Goal: Information Seeking & Learning: Understand process/instructions

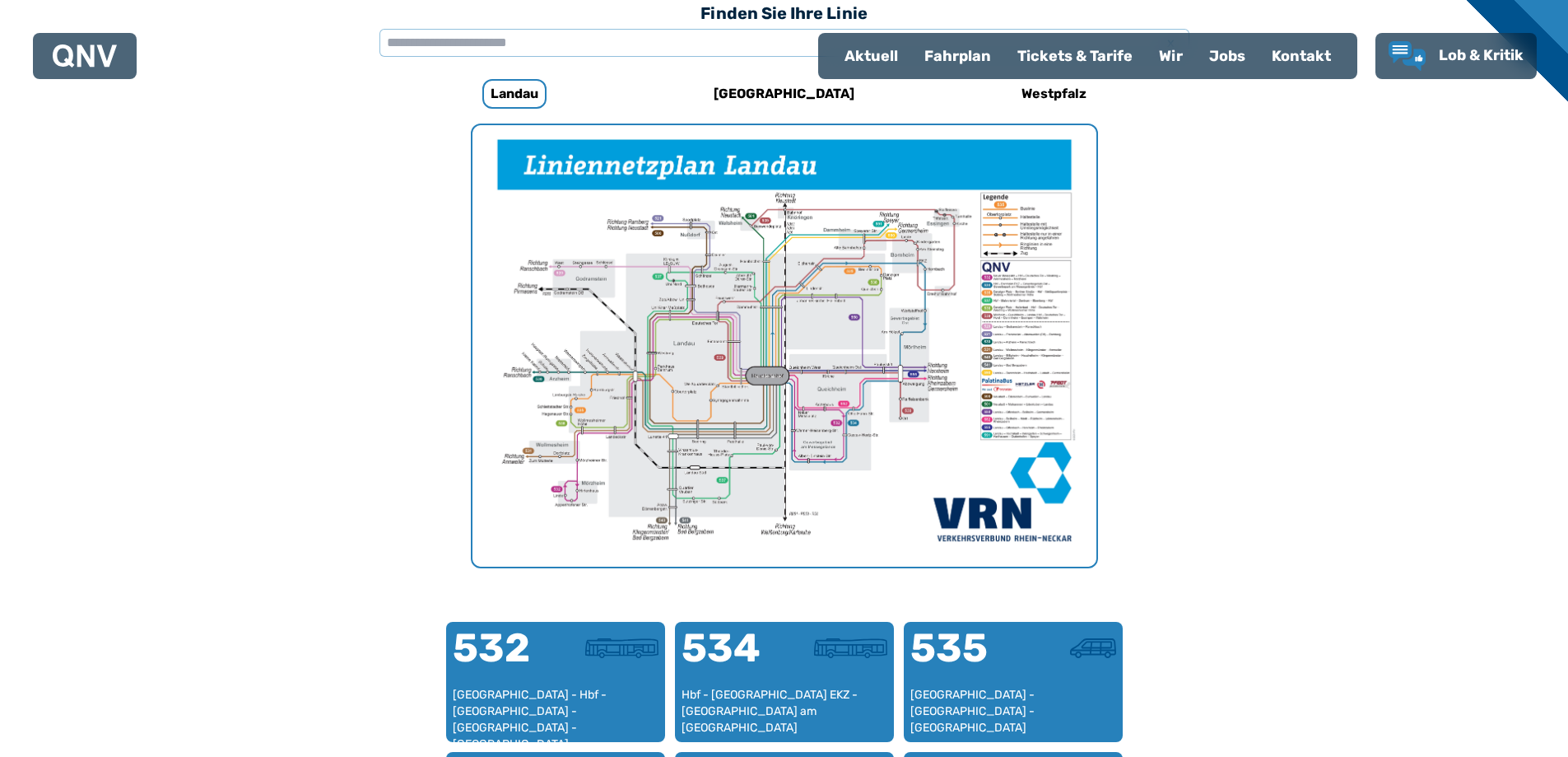
click at [873, 524] on img "1 von 1" at bounding box center [785, 345] width 624 height 441
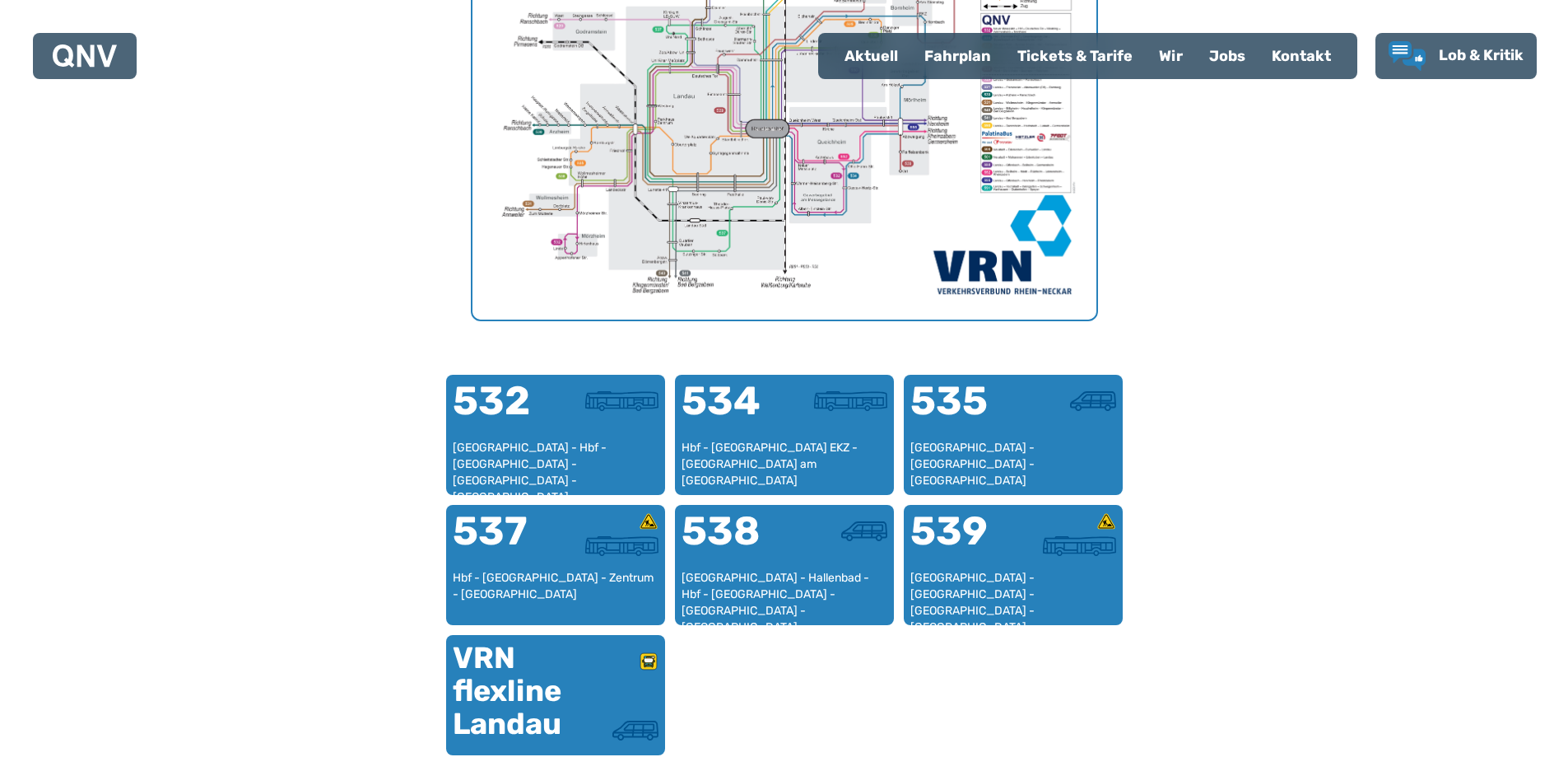
scroll to position [1084, 0]
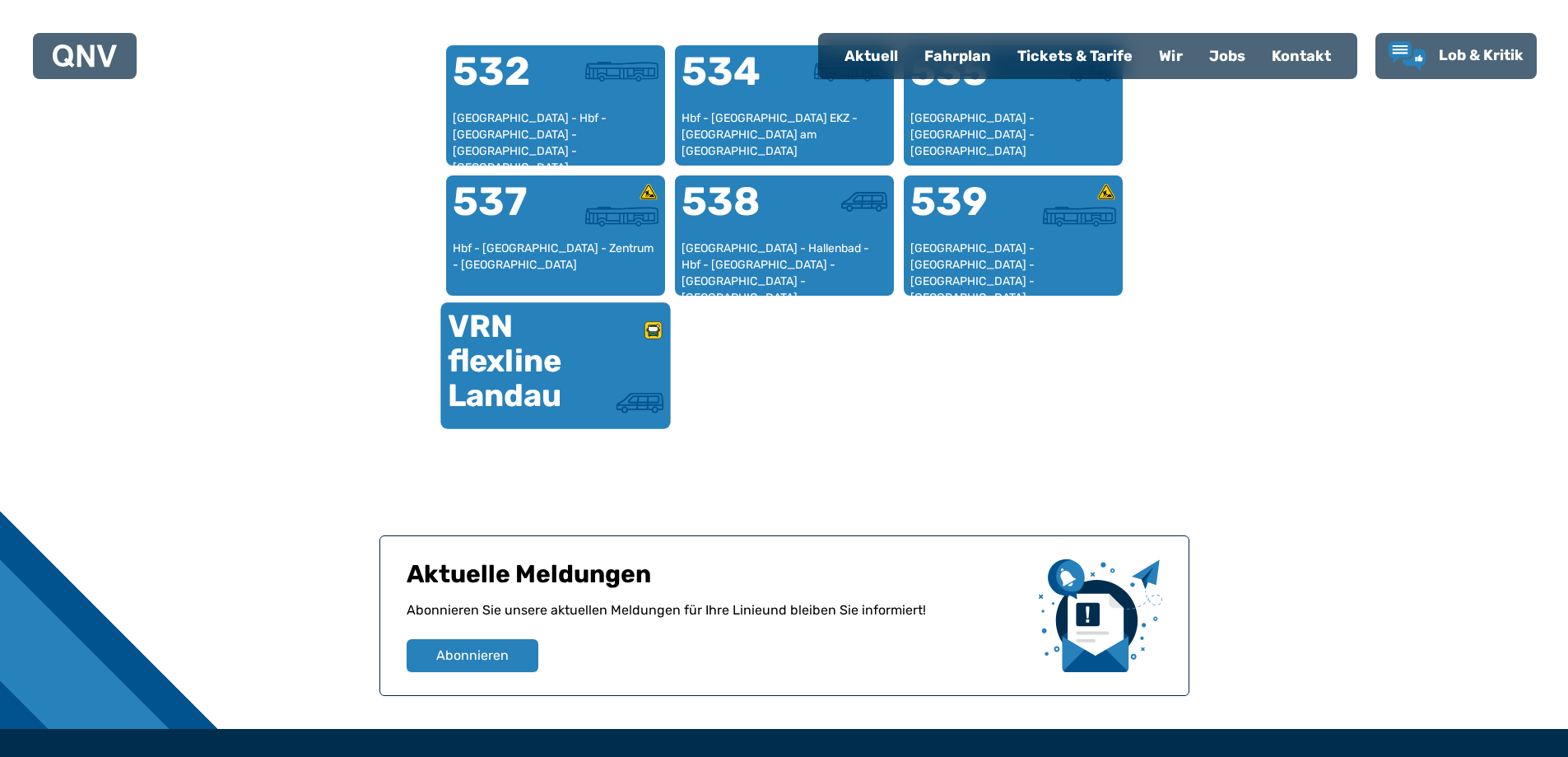
click at [495, 380] on div "VRN flexline Landau" at bounding box center [501, 361] width 108 height 104
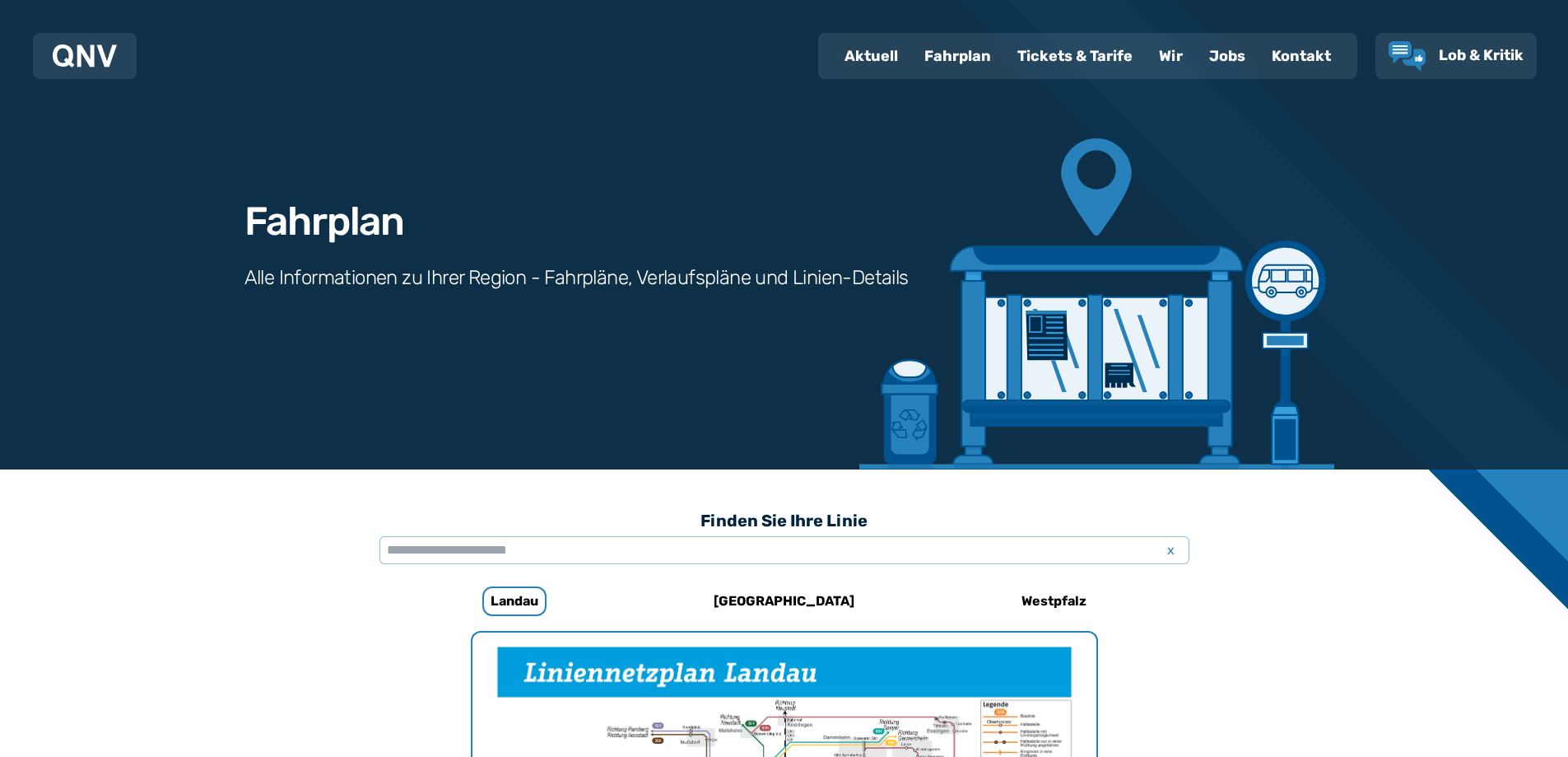
click at [950, 58] on div "Fahrplan" at bounding box center [957, 56] width 93 height 43
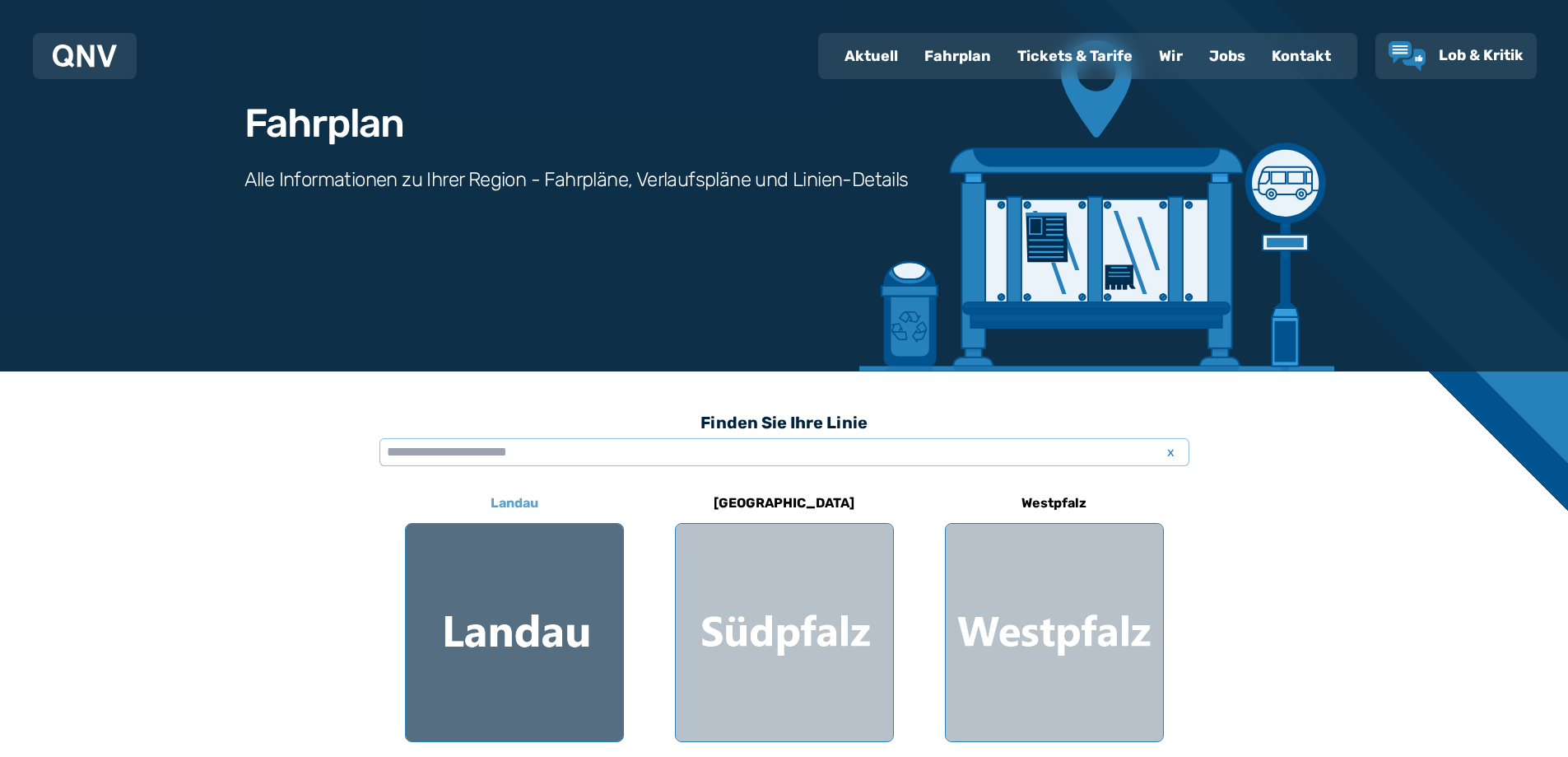
scroll to position [412, 0]
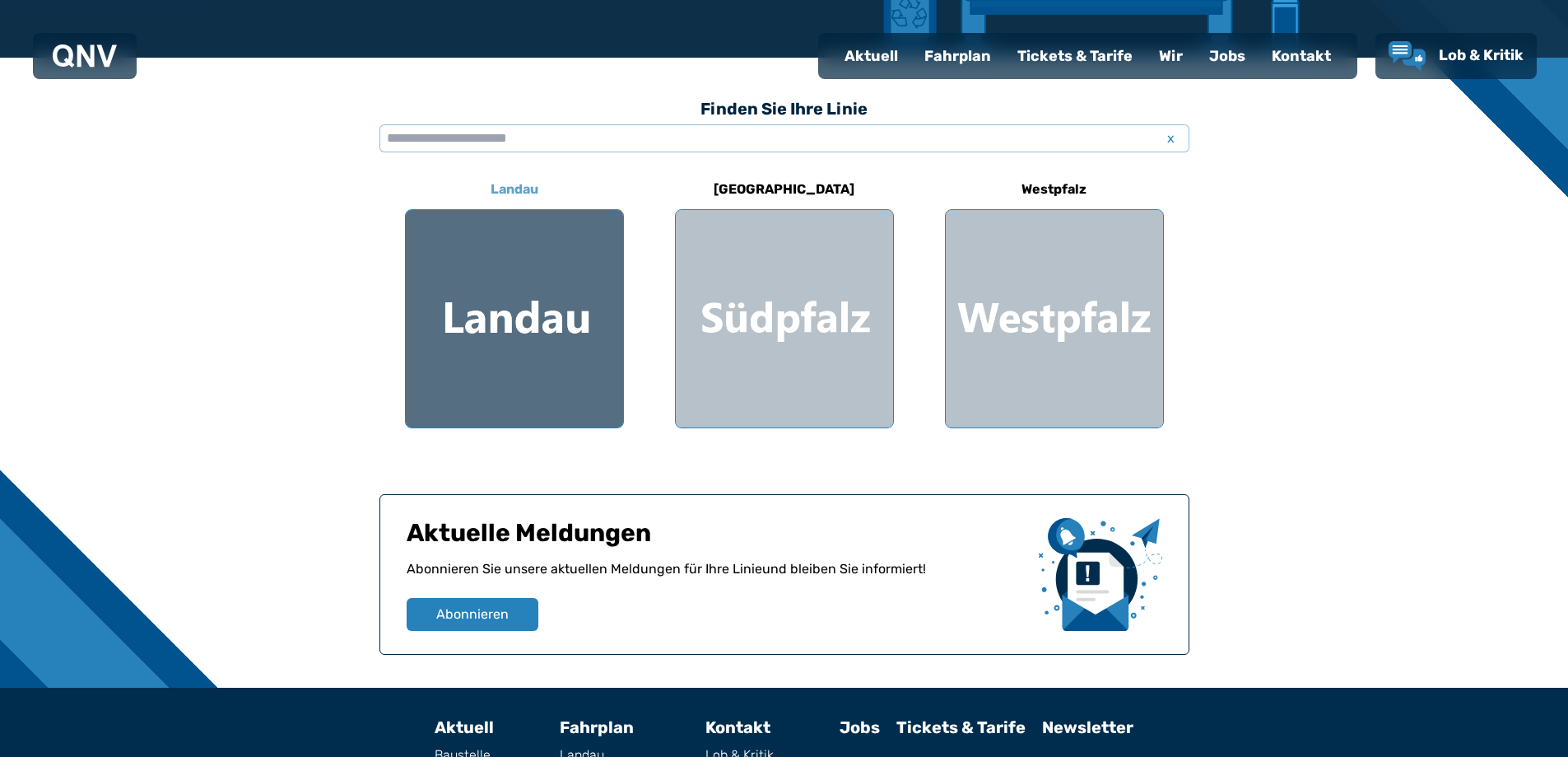
click at [501, 318] on div at bounding box center [514, 319] width 218 height 218
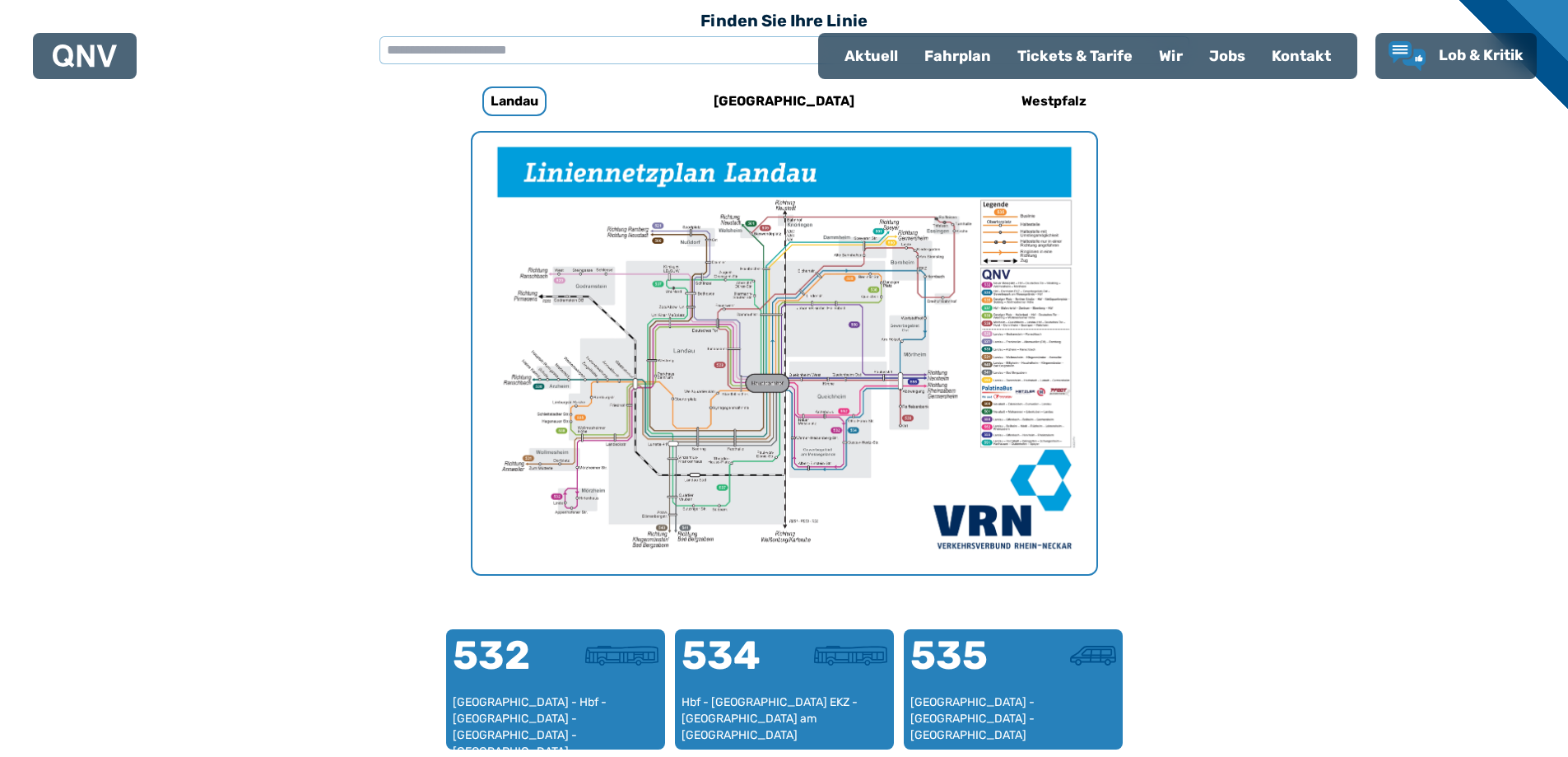
scroll to position [507, 0]
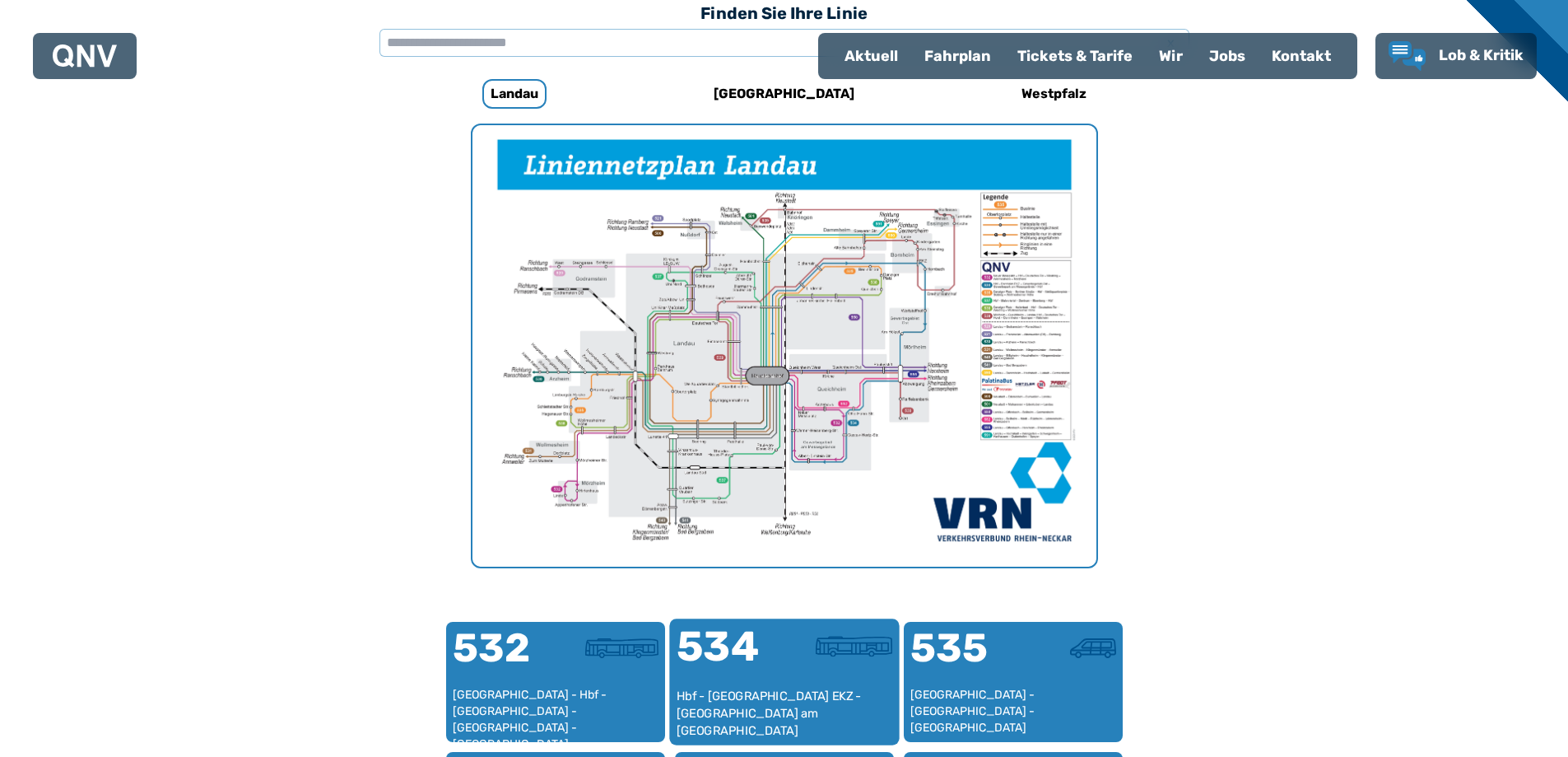
click at [710, 652] on div "534" at bounding box center [730, 657] width 108 height 62
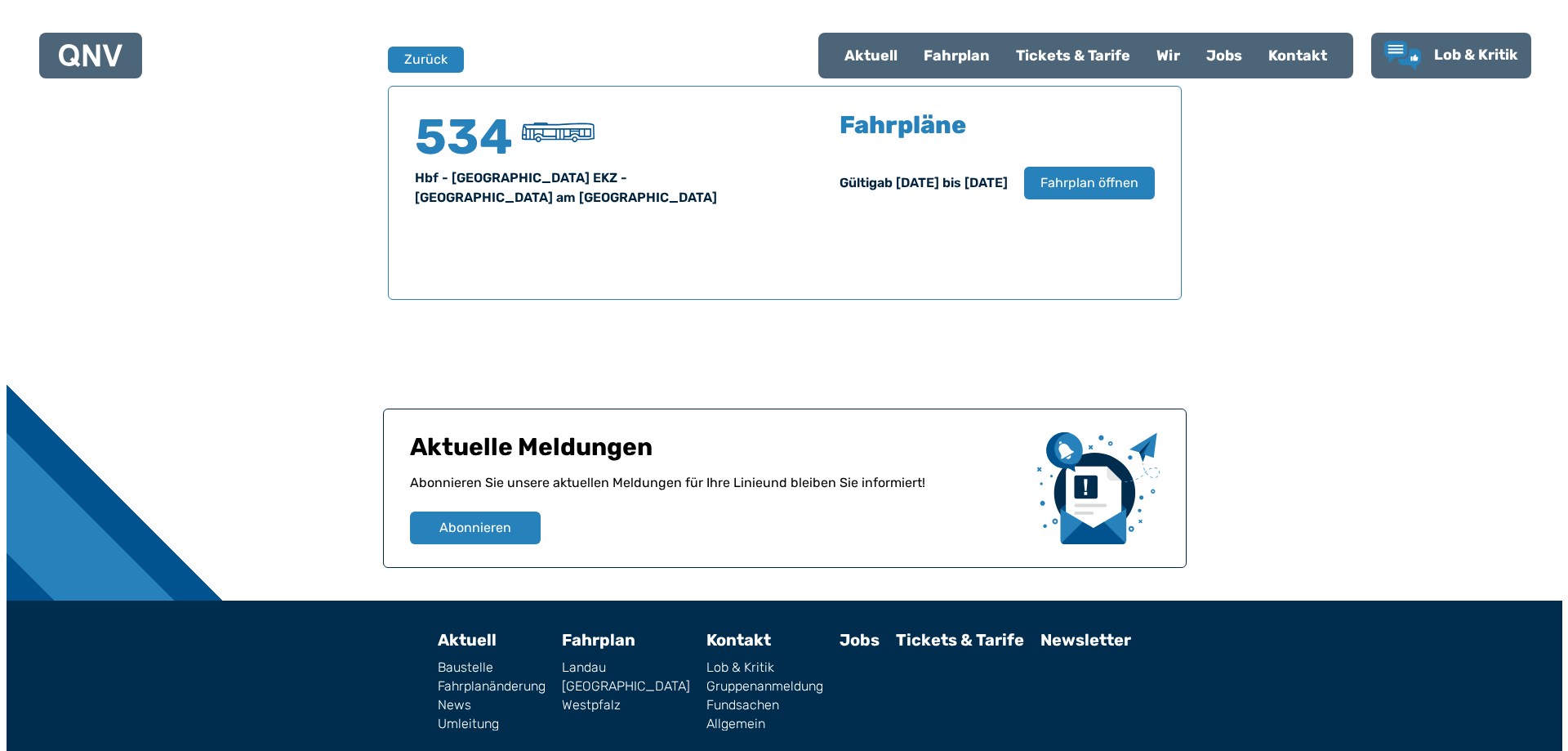
scroll to position [1077, 0]
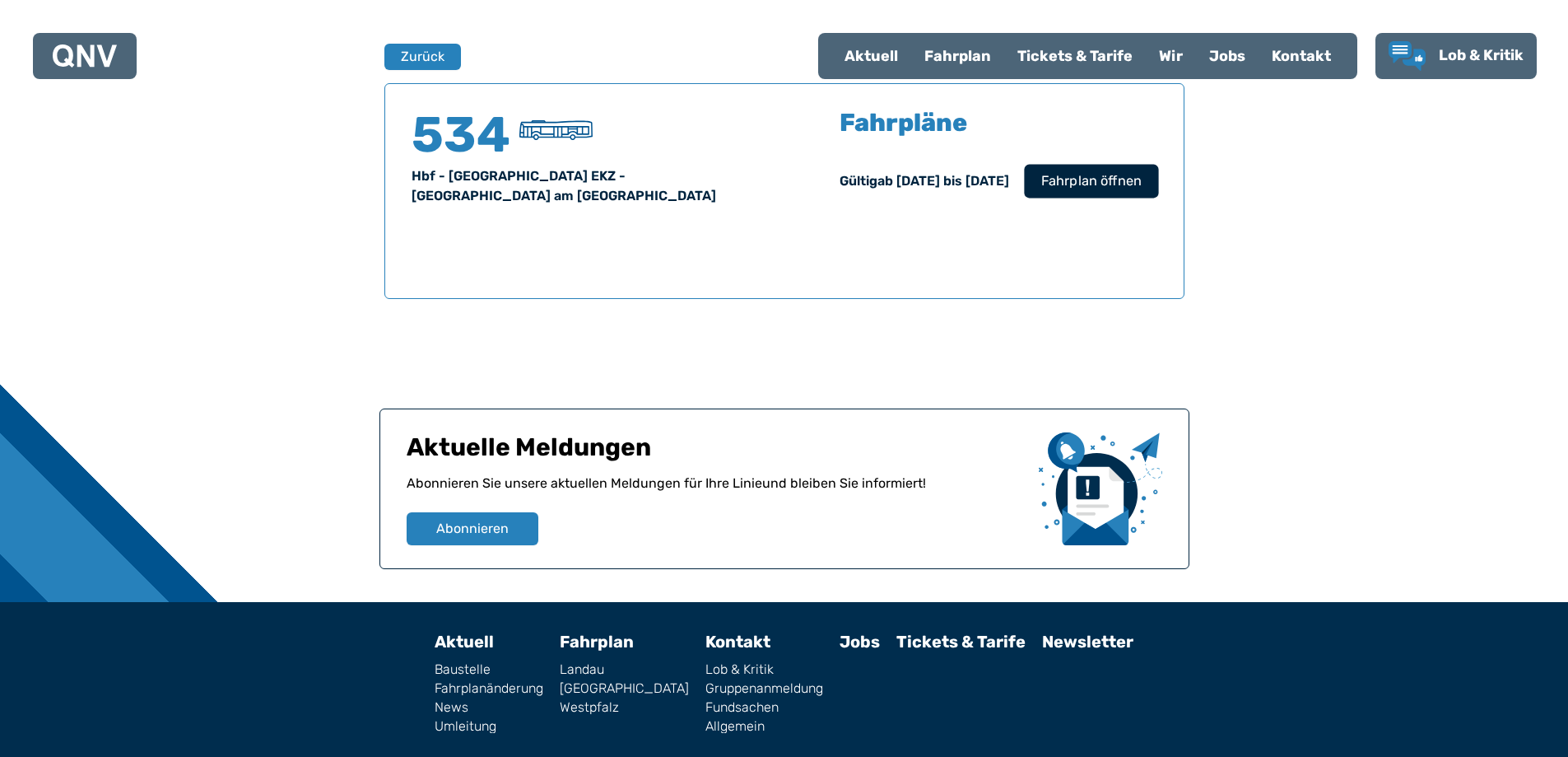
click at [1049, 188] on span "Fahrplan öffnen" at bounding box center [1091, 180] width 100 height 20
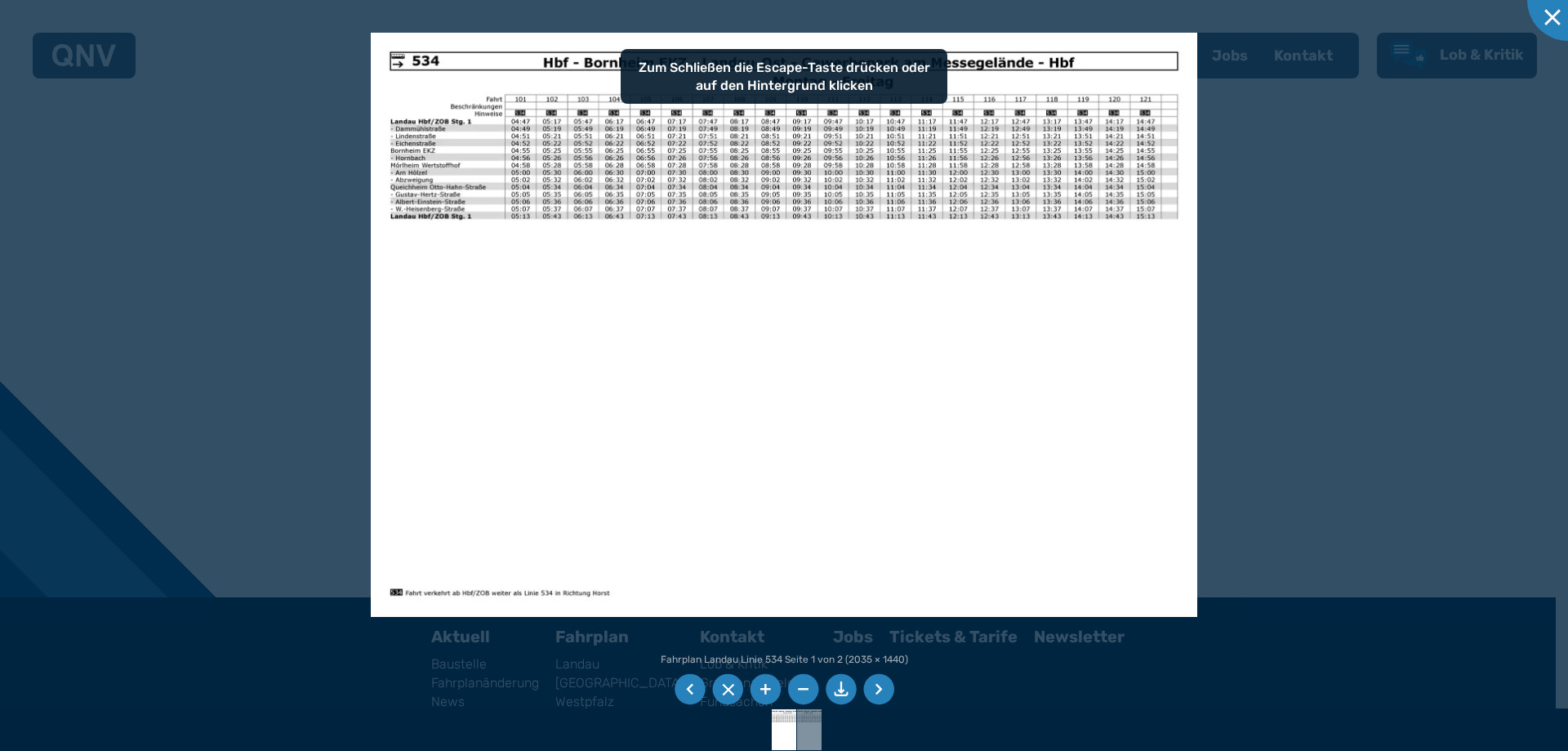
click at [726, 289] on img at bounding box center [784, 325] width 826 height 585
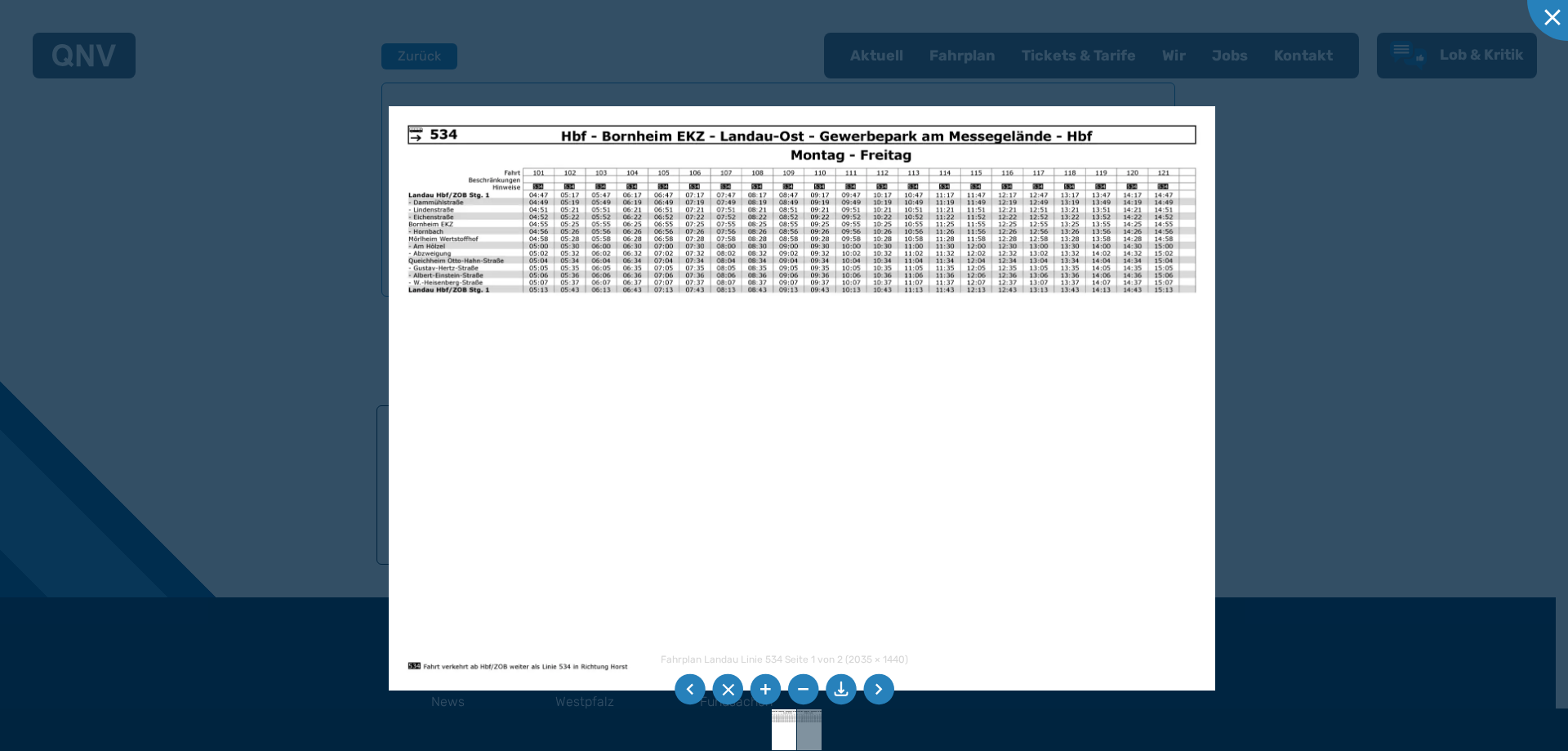
click at [752, 374] on img at bounding box center [801, 398] width 826 height 585
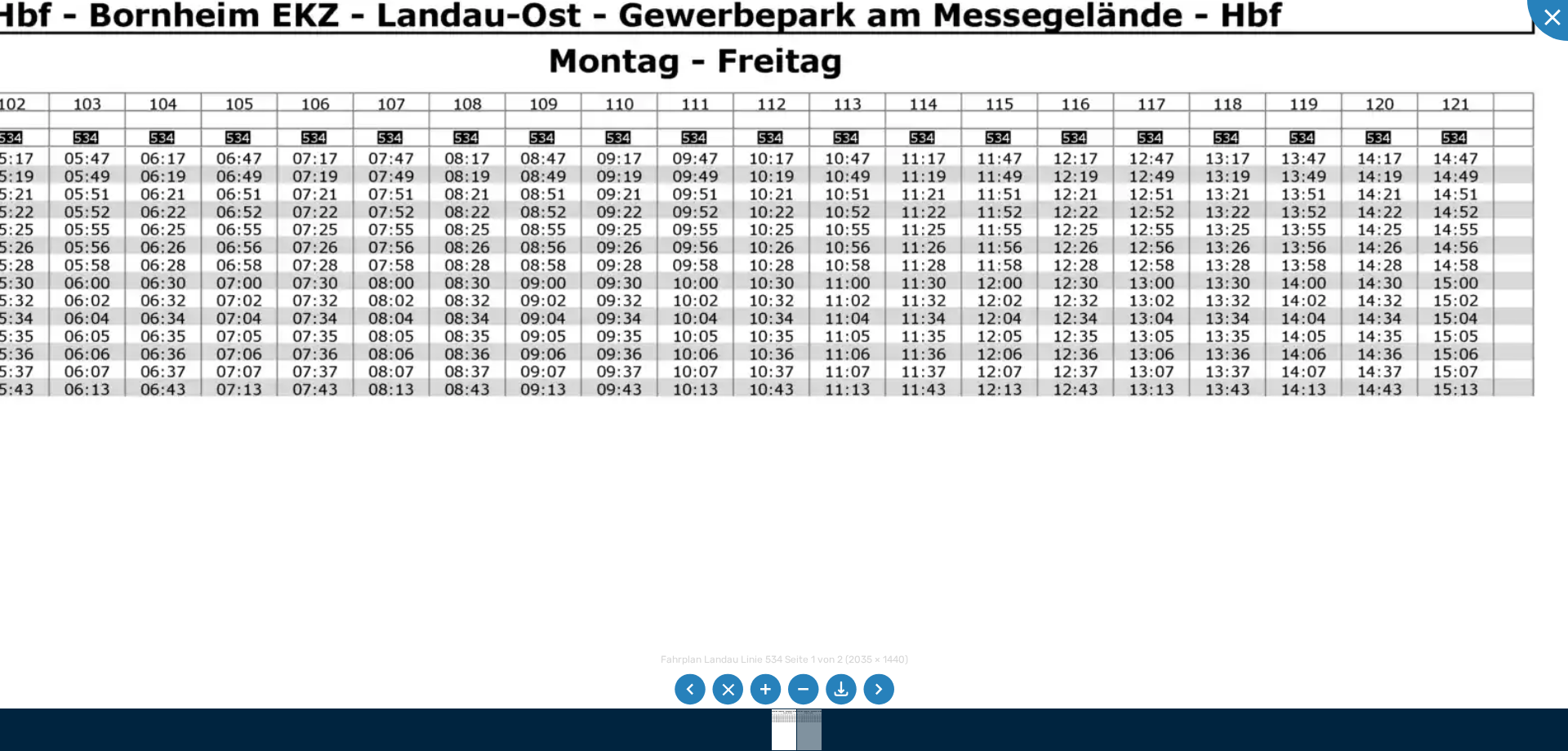
click at [1020, 514] on img at bounding box center [576, 653] width 2011 height 1424
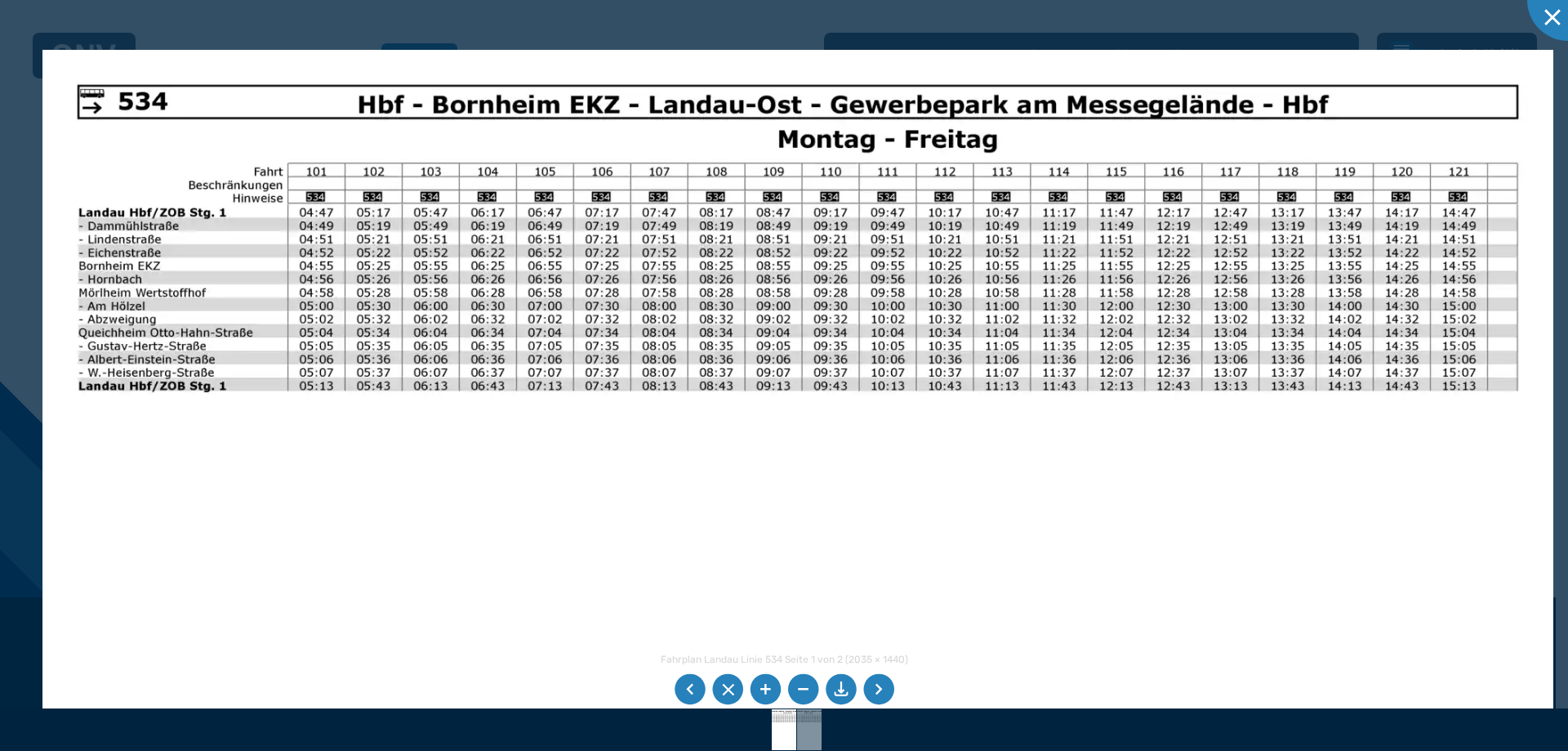
click at [930, 472] on img at bounding box center [797, 584] width 1511 height 1069
